Goal: Communication & Community: Answer question/provide support

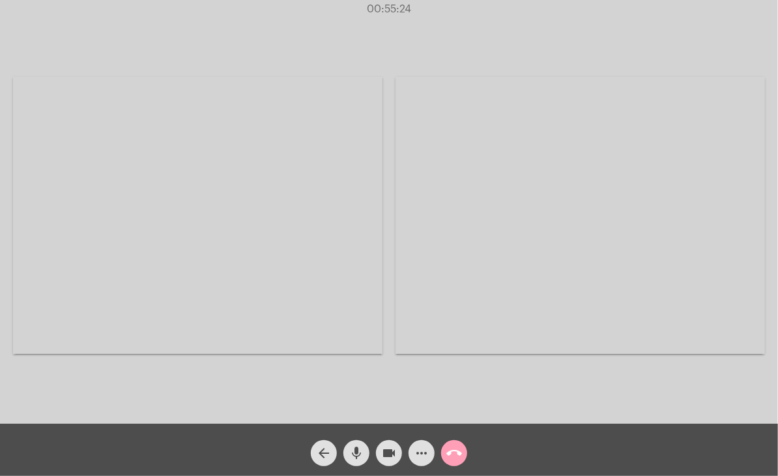
drag, startPoint x: 0, startPoint y: 0, endPoint x: 459, endPoint y: 458, distance: 648.6
click at [459, 458] on mat-icon "call_end" at bounding box center [455, 453] width 16 height 16
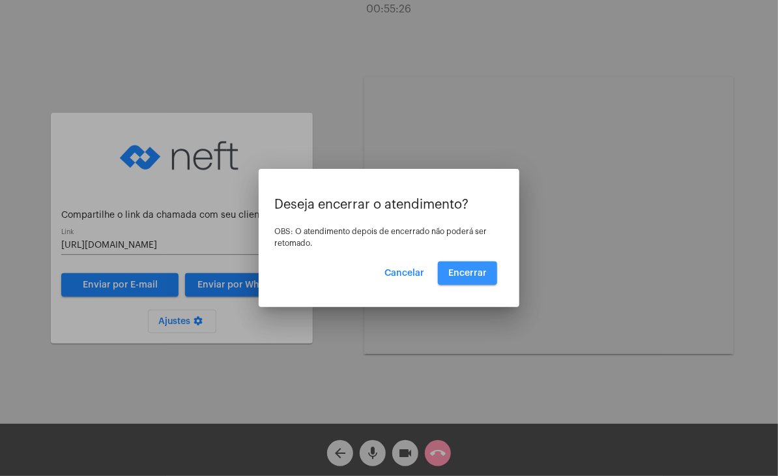
click at [464, 277] on button "Encerrar" at bounding box center [467, 272] width 59 height 23
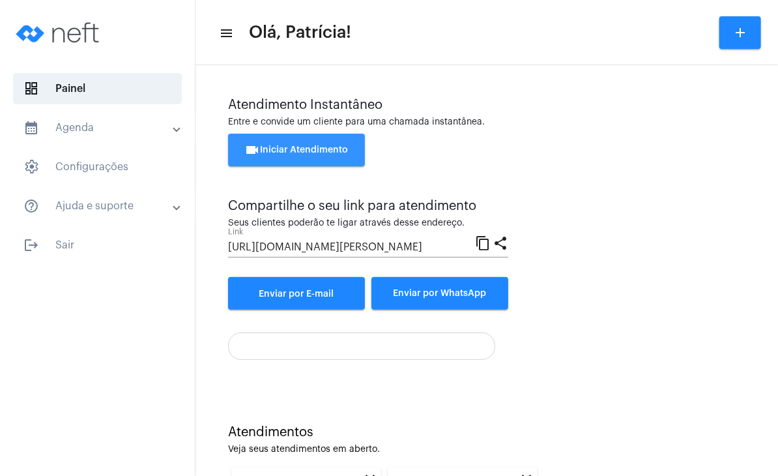
click at [353, 160] on button "videocam Iniciar Atendimento" at bounding box center [296, 150] width 137 height 33
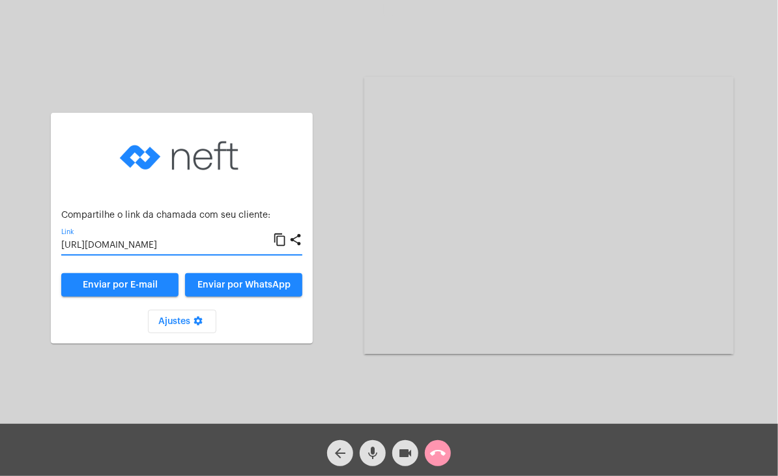
click at [220, 244] on input "[URL][DOMAIN_NAME]" at bounding box center [167, 246] width 212 height 10
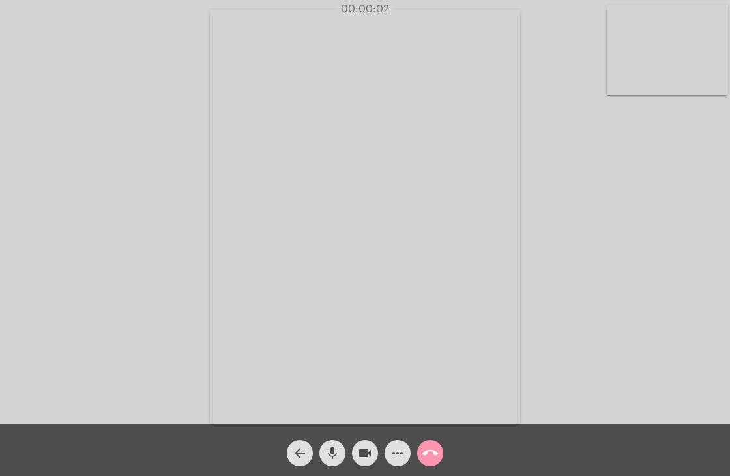
click at [644, 63] on video at bounding box center [667, 50] width 120 height 90
click at [506, 96] on video at bounding box center [452, 215] width 449 height 336
